Goal: Transaction & Acquisition: Register for event/course

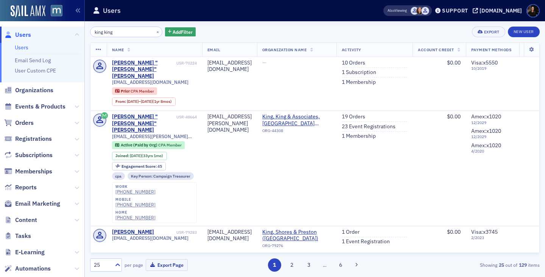
scroll to position [247, 0]
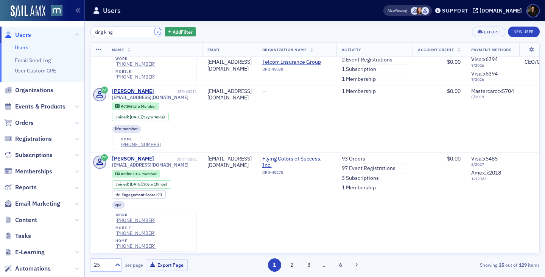
click at [155, 30] on button "×" at bounding box center [158, 31] width 7 height 7
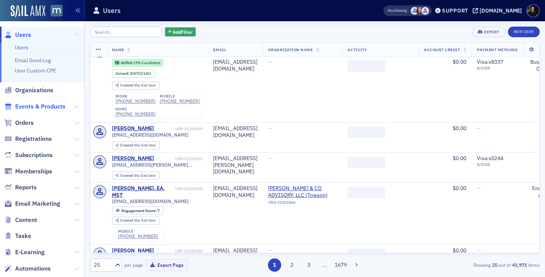
click at [39, 108] on span "Events & Products" at bounding box center [40, 106] width 50 height 8
click at [111, 33] on input "search" at bounding box center [126, 32] width 72 height 11
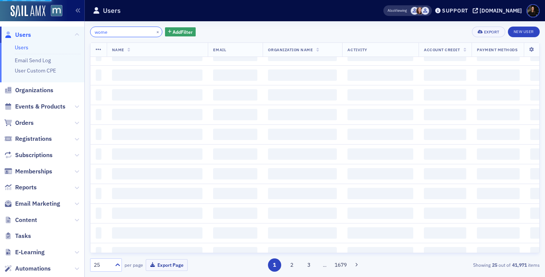
type input "women"
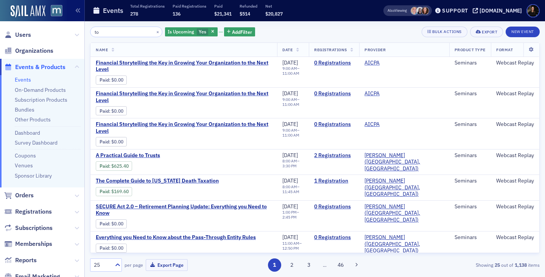
drag, startPoint x: 100, startPoint y: 32, endPoint x: 87, endPoint y: 30, distance: 13.0
click at [87, 30] on div "to × Is Upcoming Yes Add Filter Bulk Actions Export New Event Name Date Registr…" at bounding box center [315, 148] width 461 height 255
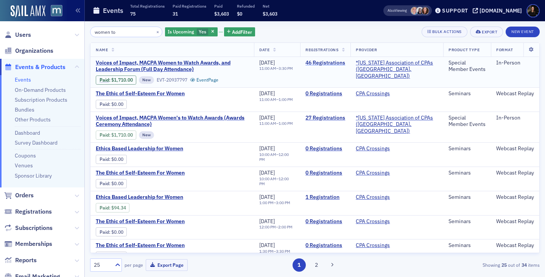
type input "women to"
click at [344, 62] on link "46 Registrations" at bounding box center [326, 62] width 40 height 7
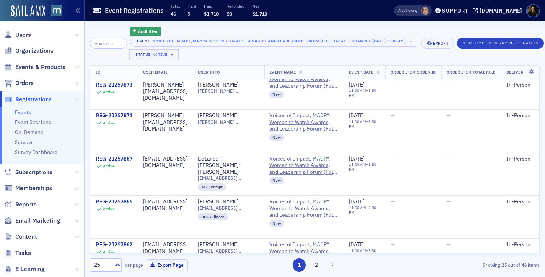
scroll to position [907, 0]
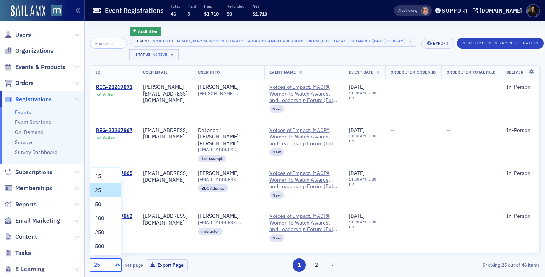
click at [119, 264] on icon at bounding box center [118, 264] width 5 height 3
click at [111, 217] on div "100" at bounding box center [106, 218] width 22 height 8
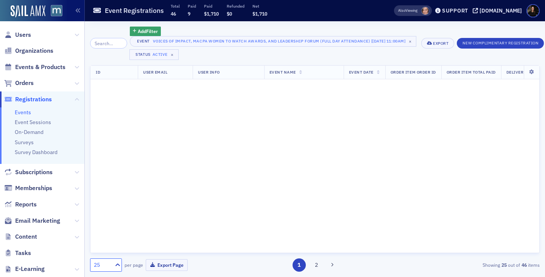
scroll to position [0, 0]
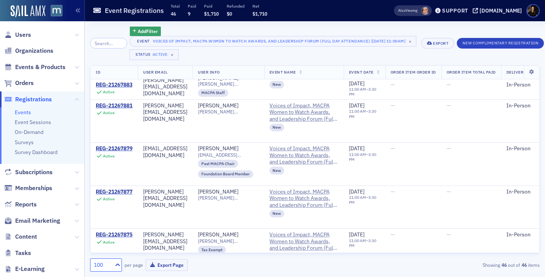
scroll to position [675, 0]
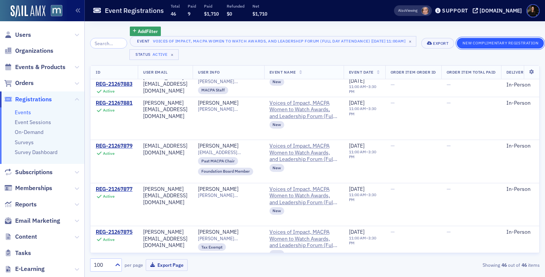
click at [490, 43] on button "New Complimentary Registration" at bounding box center [500, 43] width 87 height 11
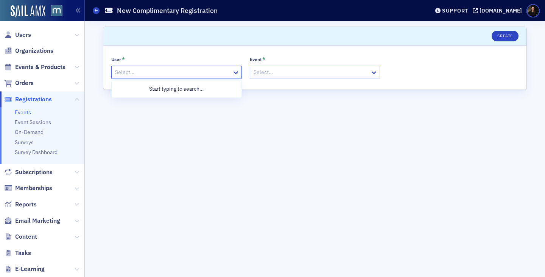
click at [199, 69] on div at bounding box center [172, 71] width 117 height 9
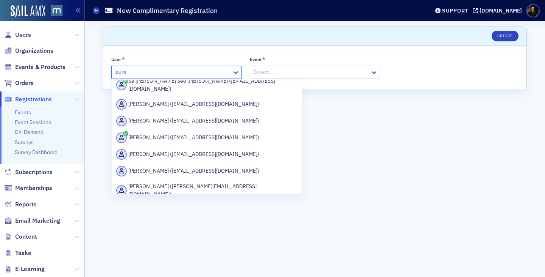
scroll to position [105, 0]
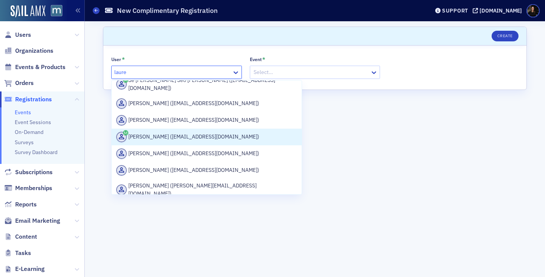
type input "lauren"
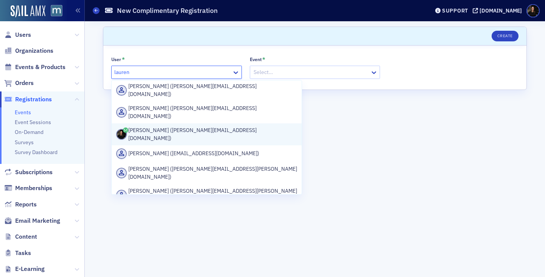
click at [170, 126] on div "[PERSON_NAME] ([PERSON_NAME][EMAIL_ADDRESS][DOMAIN_NAME])" at bounding box center [206, 134] width 181 height 16
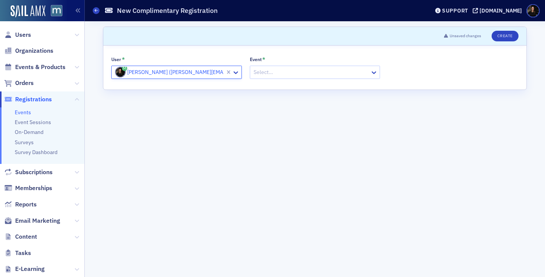
click at [283, 72] on div at bounding box center [311, 71] width 117 height 9
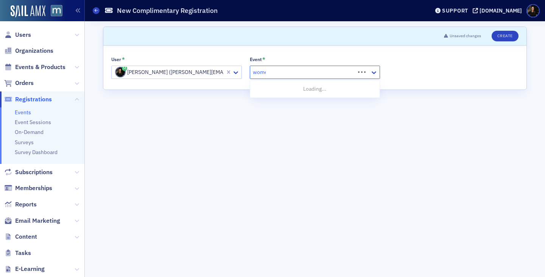
type input "women"
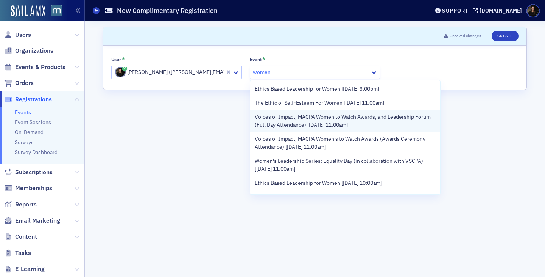
click at [292, 127] on span "Voices of Impact, MACPA Women to Watch Awards, and Leadership Forum (Full Day A…" at bounding box center [345, 121] width 181 height 16
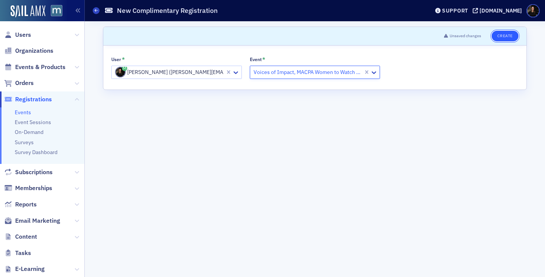
click at [498, 36] on button "Create" at bounding box center [505, 36] width 27 height 11
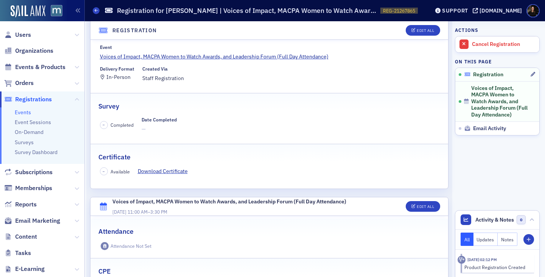
scroll to position [64, 0]
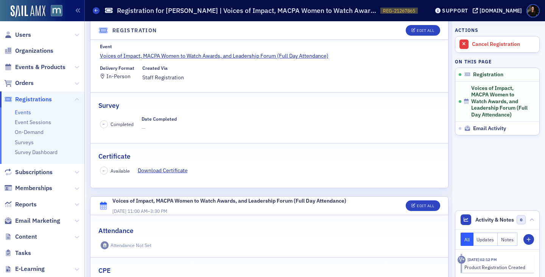
click at [28, 28] on span "Users" at bounding box center [42, 35] width 84 height 16
click at [28, 34] on span "Users" at bounding box center [23, 35] width 16 height 8
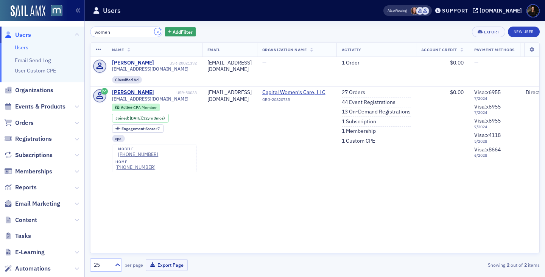
click at [155, 29] on button "×" at bounding box center [158, 31] width 7 height 7
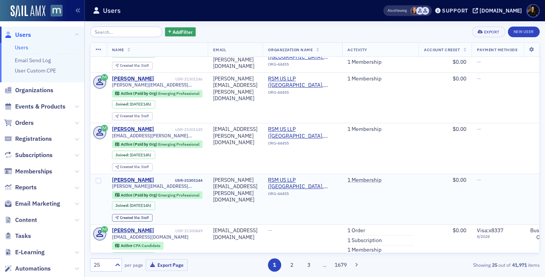
scroll to position [66, 0]
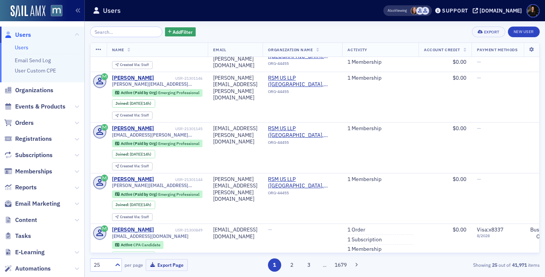
click at [238, 30] on div "Add Filter Export New User" at bounding box center [315, 32] width 450 height 11
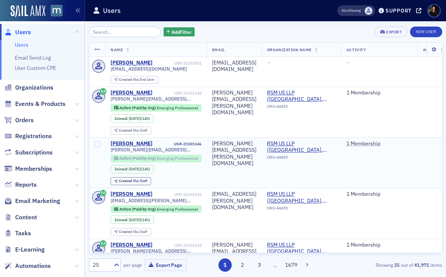
scroll to position [13, 0]
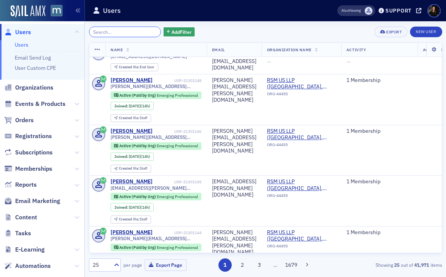
click at [112, 35] on input "search" at bounding box center [125, 32] width 72 height 11
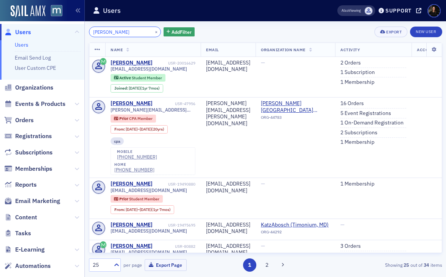
type input "[PERSON_NAME]"
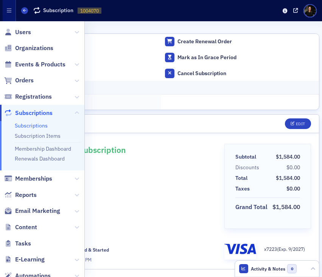
scroll to position [119, 0]
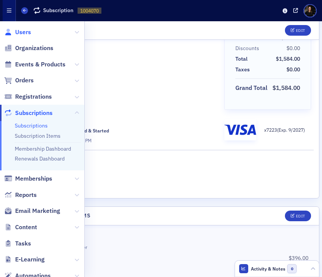
click at [18, 33] on span "Users" at bounding box center [23, 32] width 16 height 8
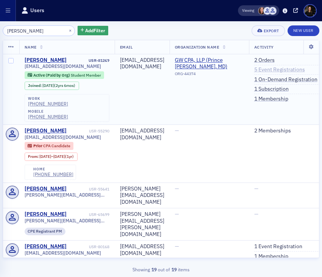
type input "Ethan Dabbs"
click at [300, 72] on link "5 Event Registrations" at bounding box center [280, 69] width 51 height 7
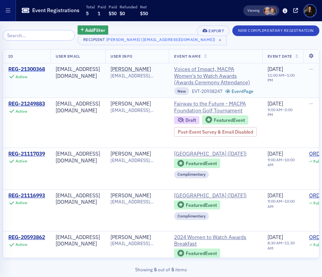
click at [38, 69] on div "REG-21300368" at bounding box center [26, 69] width 37 height 7
